Goal: Information Seeking & Learning: Find specific fact

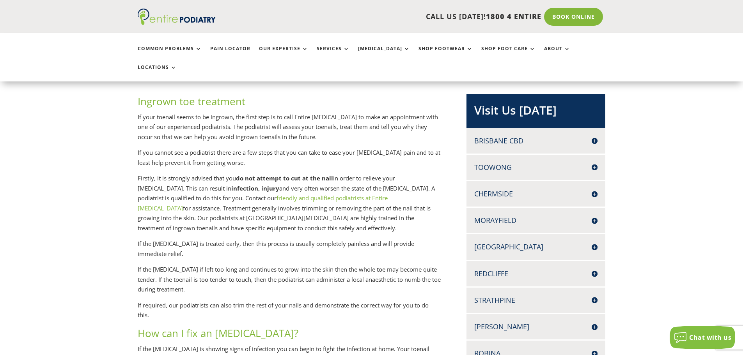
scroll to position [218, 0]
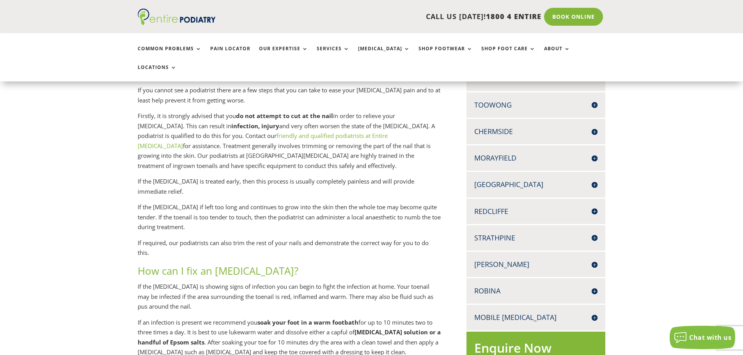
click at [597, 286] on h4 "Robina" at bounding box center [535, 291] width 123 height 10
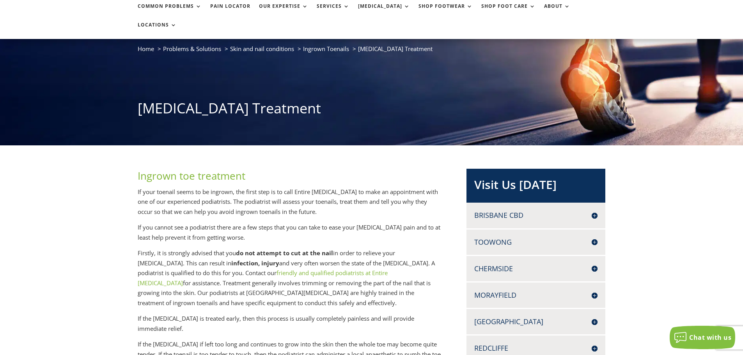
scroll to position [0, 0]
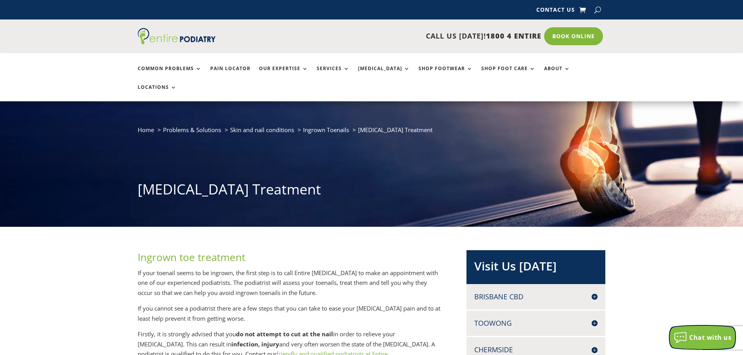
click at [696, 339] on span "Chat with us" at bounding box center [710, 337] width 42 height 9
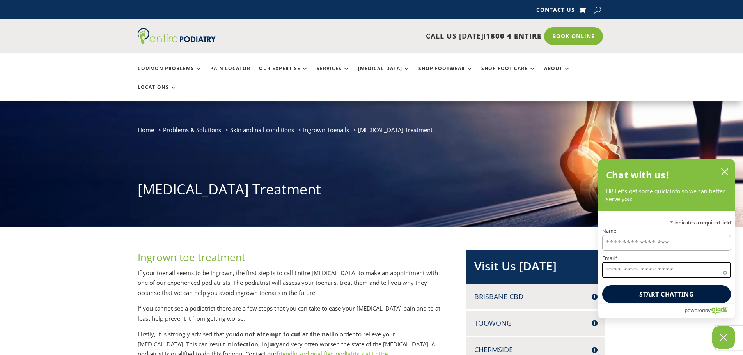
click at [623, 272] on input "Email*" at bounding box center [666, 270] width 129 height 16
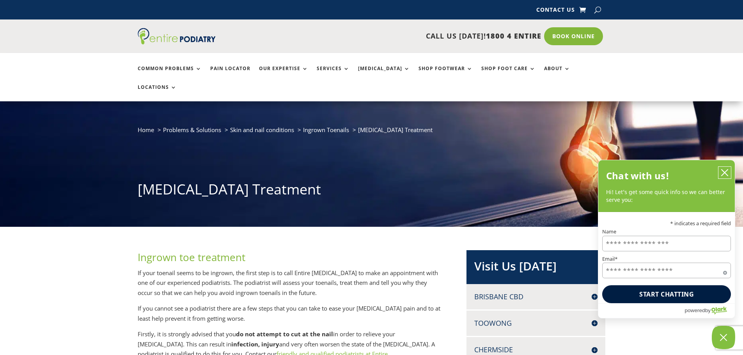
click at [722, 172] on icon "close chatbox" at bounding box center [725, 173] width 8 height 8
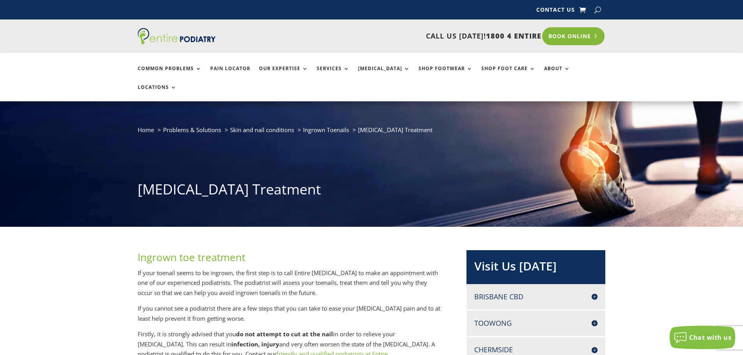
click at [568, 36] on link "Book Online" at bounding box center [573, 36] width 63 height 18
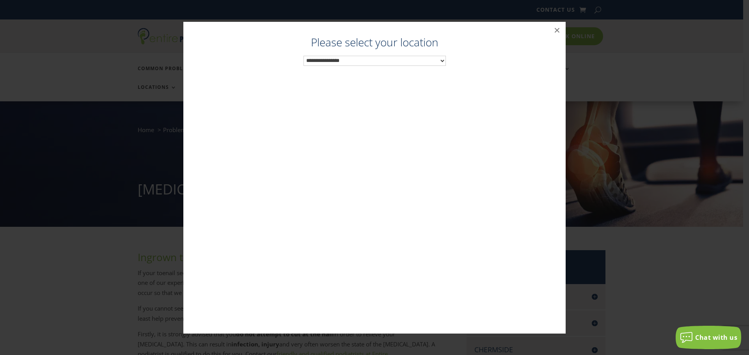
click at [411, 64] on select "**********" at bounding box center [374, 61] width 142 height 10
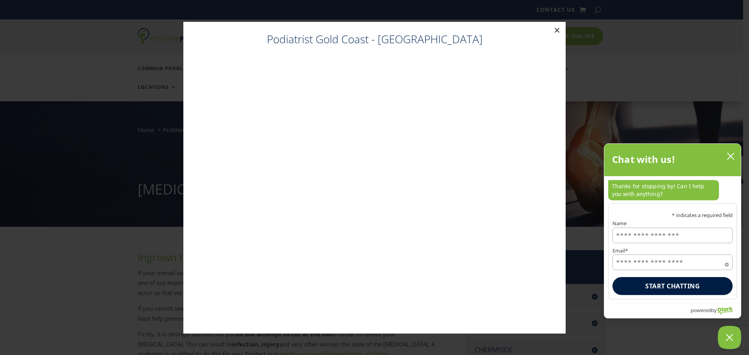
click at [561, 29] on button "×" at bounding box center [556, 30] width 17 height 17
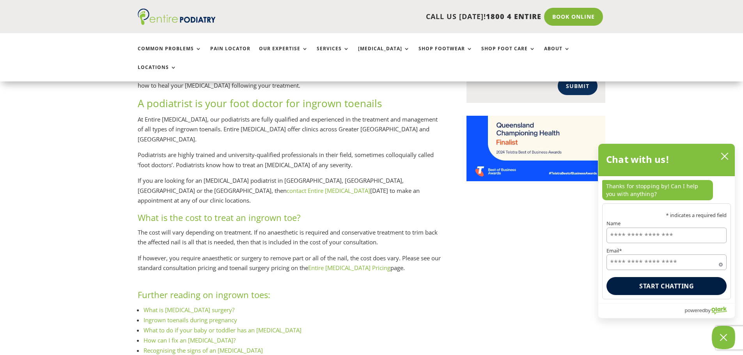
scroll to position [749, 0]
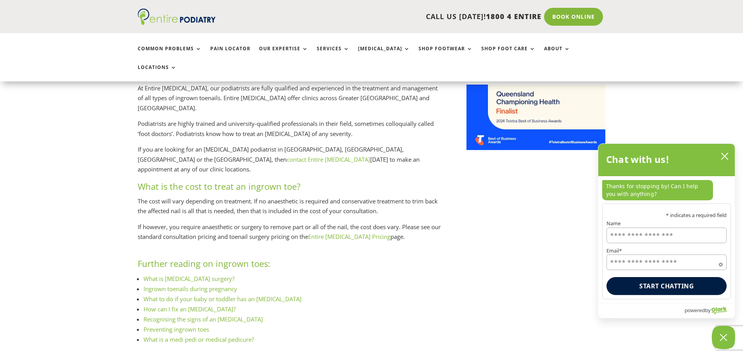
click at [361, 233] on link "Entire [MEDICAL_DATA] Pricing" at bounding box center [349, 237] width 82 height 8
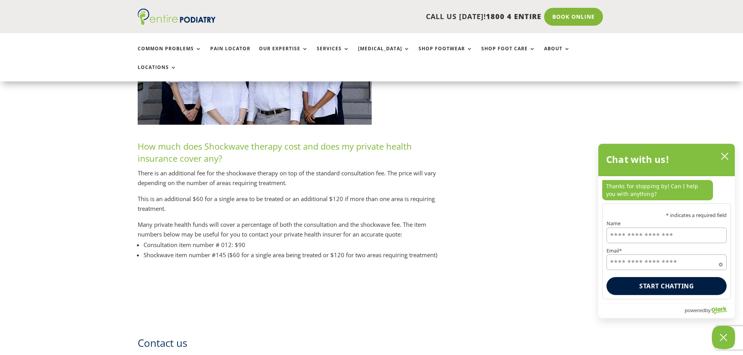
scroll to position [3556, 0]
